Goal: Task Accomplishment & Management: Manage account settings

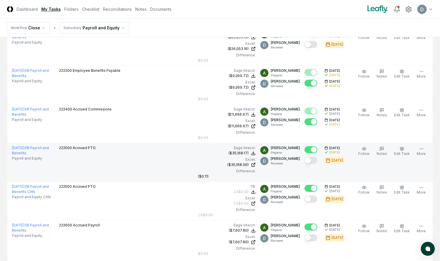
scroll to position [219, 0]
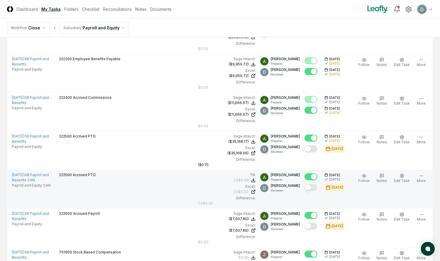
click at [313, 188] on button "Mark complete" at bounding box center [311, 187] width 13 height 7
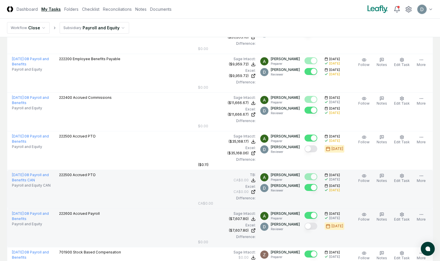
click at [310, 223] on button "Mark complete" at bounding box center [311, 226] width 13 height 7
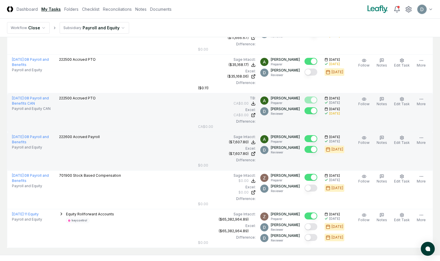
scroll to position [296, 0]
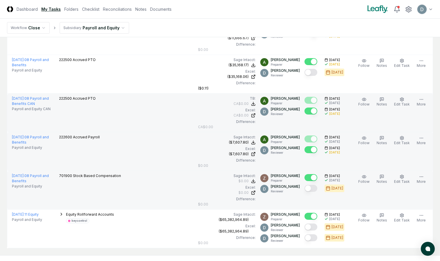
click at [313, 189] on button "Mark complete" at bounding box center [311, 188] width 13 height 7
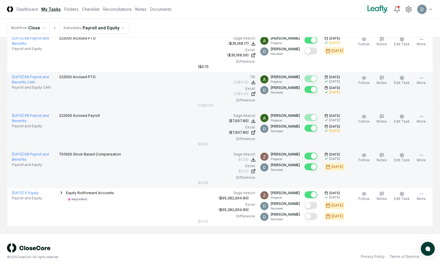
scroll to position [325, 0]
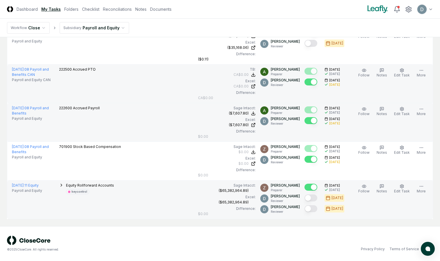
click at [311, 198] on button "Mark complete" at bounding box center [311, 198] width 13 height 7
click at [308, 208] on button "Mark complete" at bounding box center [311, 208] width 13 height 7
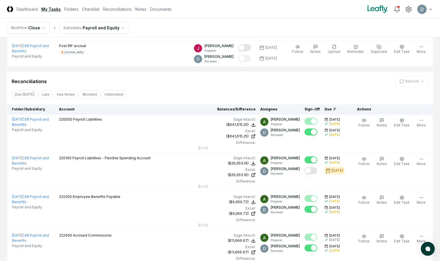
scroll to position [0, 0]
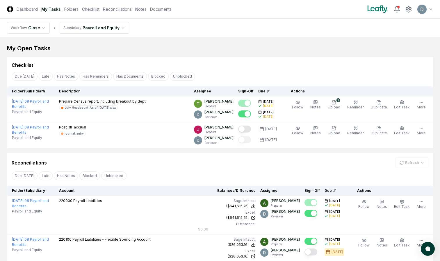
click at [98, 20] on nav "Workflow Close Subsidiary Payroll and Equity" at bounding box center [220, 28] width 440 height 19
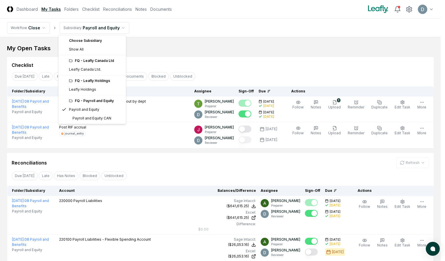
click at [88, 81] on div "FQ - Leafly Holdings" at bounding box center [95, 80] width 53 height 5
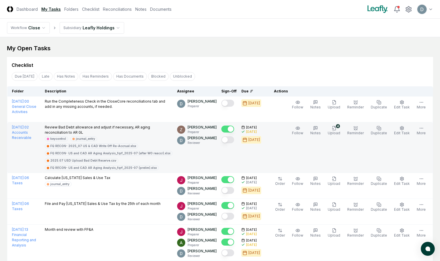
click at [231, 142] on button "Mark complete" at bounding box center [227, 139] width 13 height 7
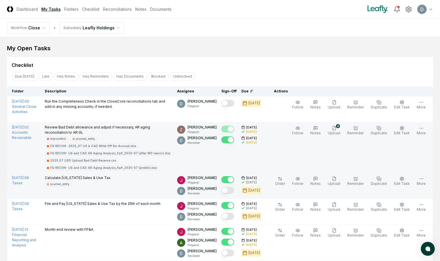
click at [232, 192] on button "Mark complete" at bounding box center [227, 190] width 13 height 7
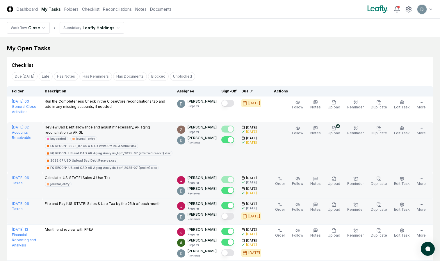
click at [231, 216] on button "Mark complete" at bounding box center [227, 216] width 13 height 7
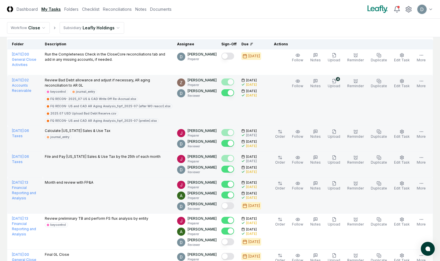
click at [230, 207] on button "Mark complete" at bounding box center [227, 205] width 13 height 7
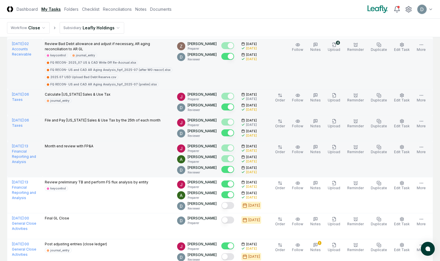
scroll to position [86, 0]
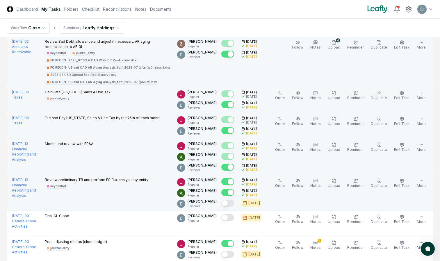
click at [232, 205] on button "Mark complete" at bounding box center [227, 203] width 13 height 7
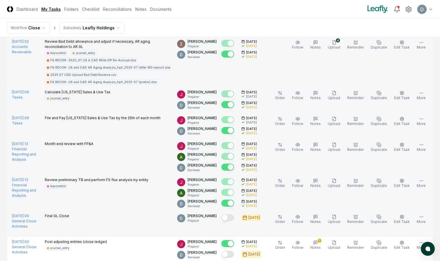
click at [232, 218] on button "Mark complete" at bounding box center [227, 217] width 13 height 7
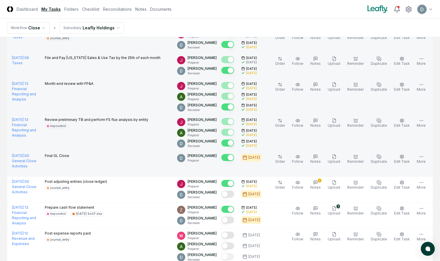
scroll to position [147, 0]
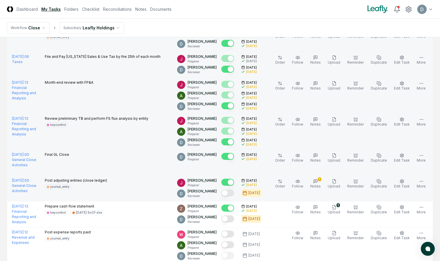
click at [230, 193] on button "Mark complete" at bounding box center [227, 193] width 13 height 7
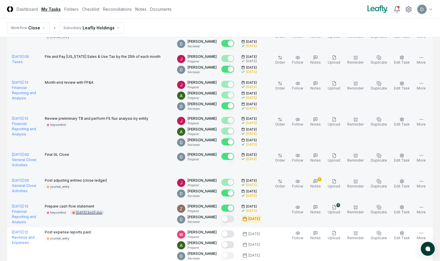
click at [102, 214] on div "[DATE] SoCF.xlsx" at bounding box center [89, 213] width 26 height 4
